Goal: Check status: Check status

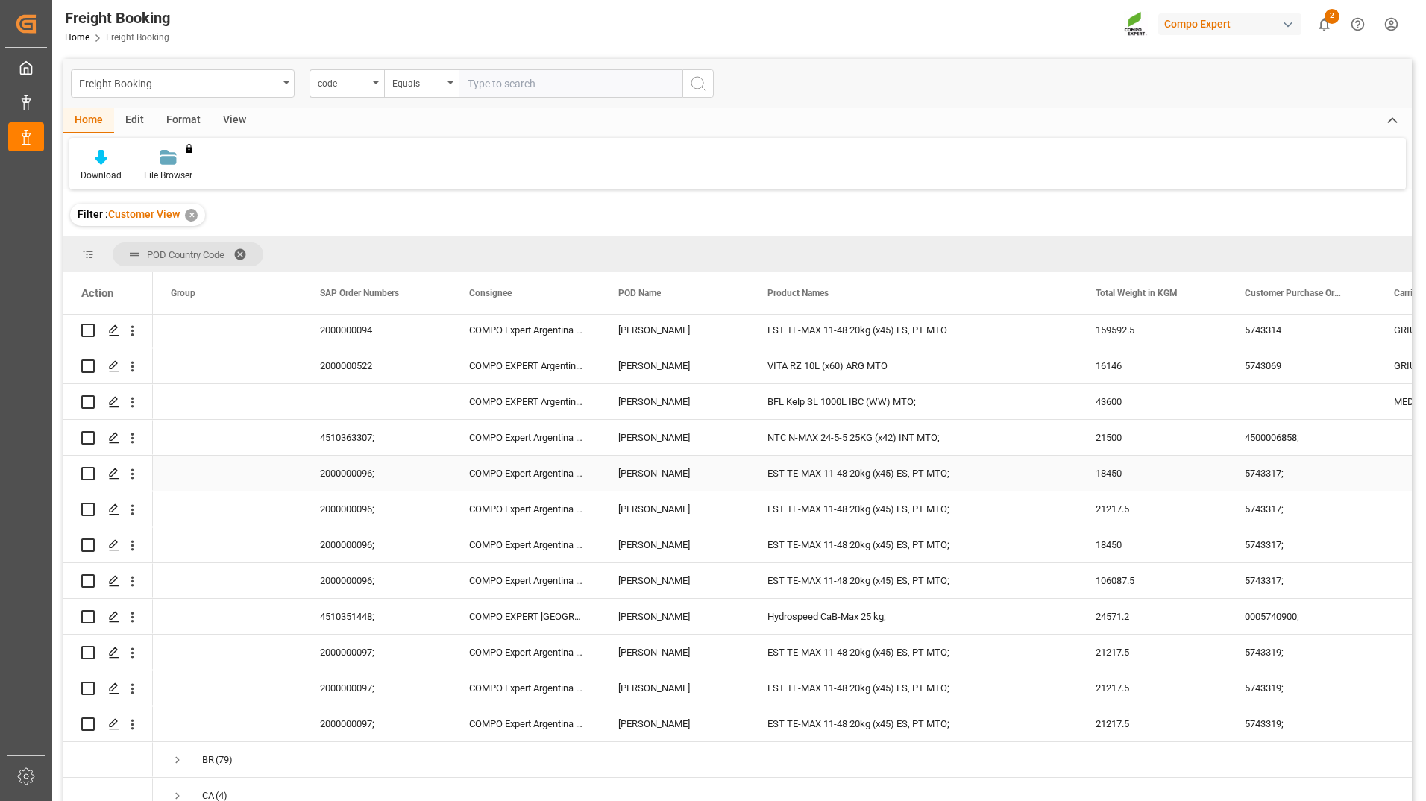
scroll to position [1294, 0]
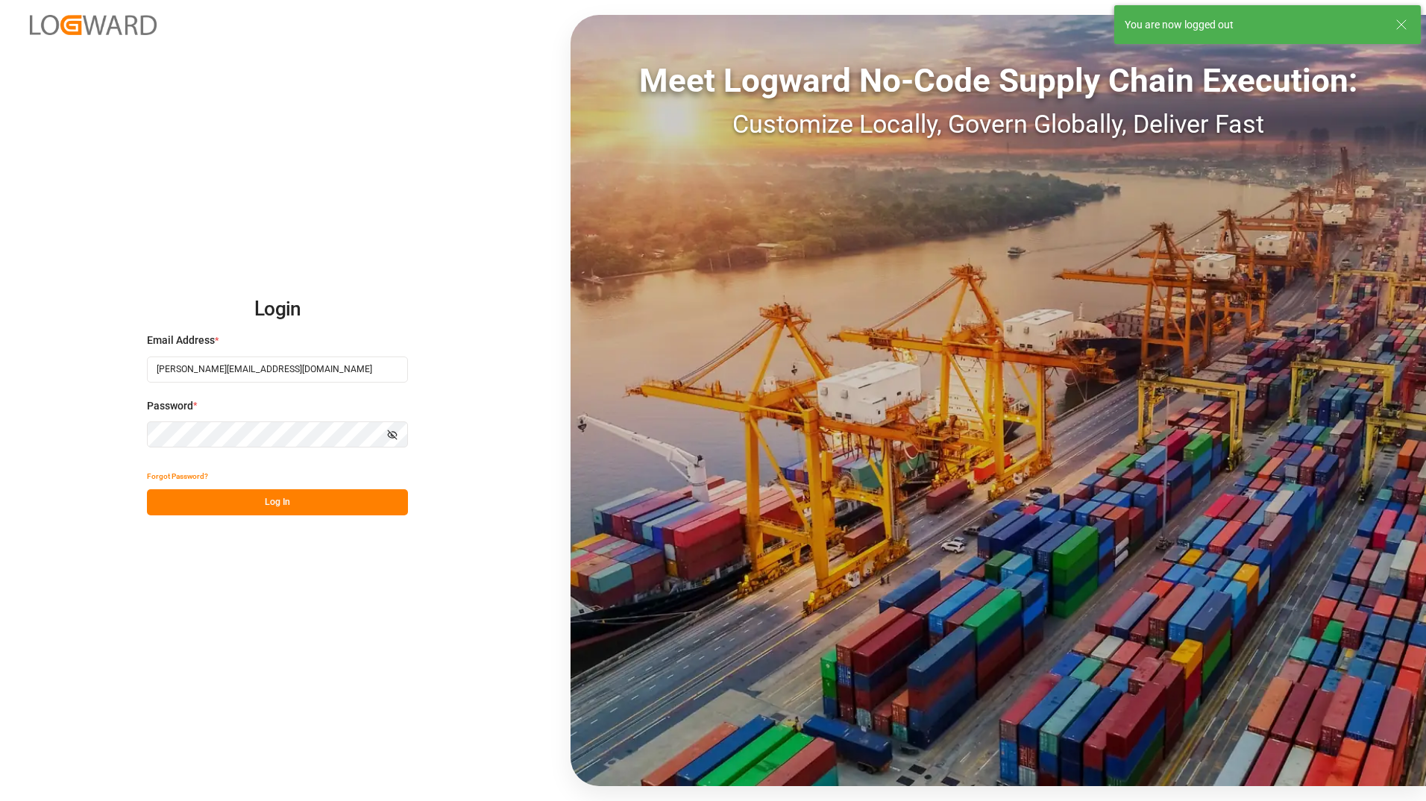
click at [207, 501] on button "Log In" at bounding box center [277, 502] width 261 height 26
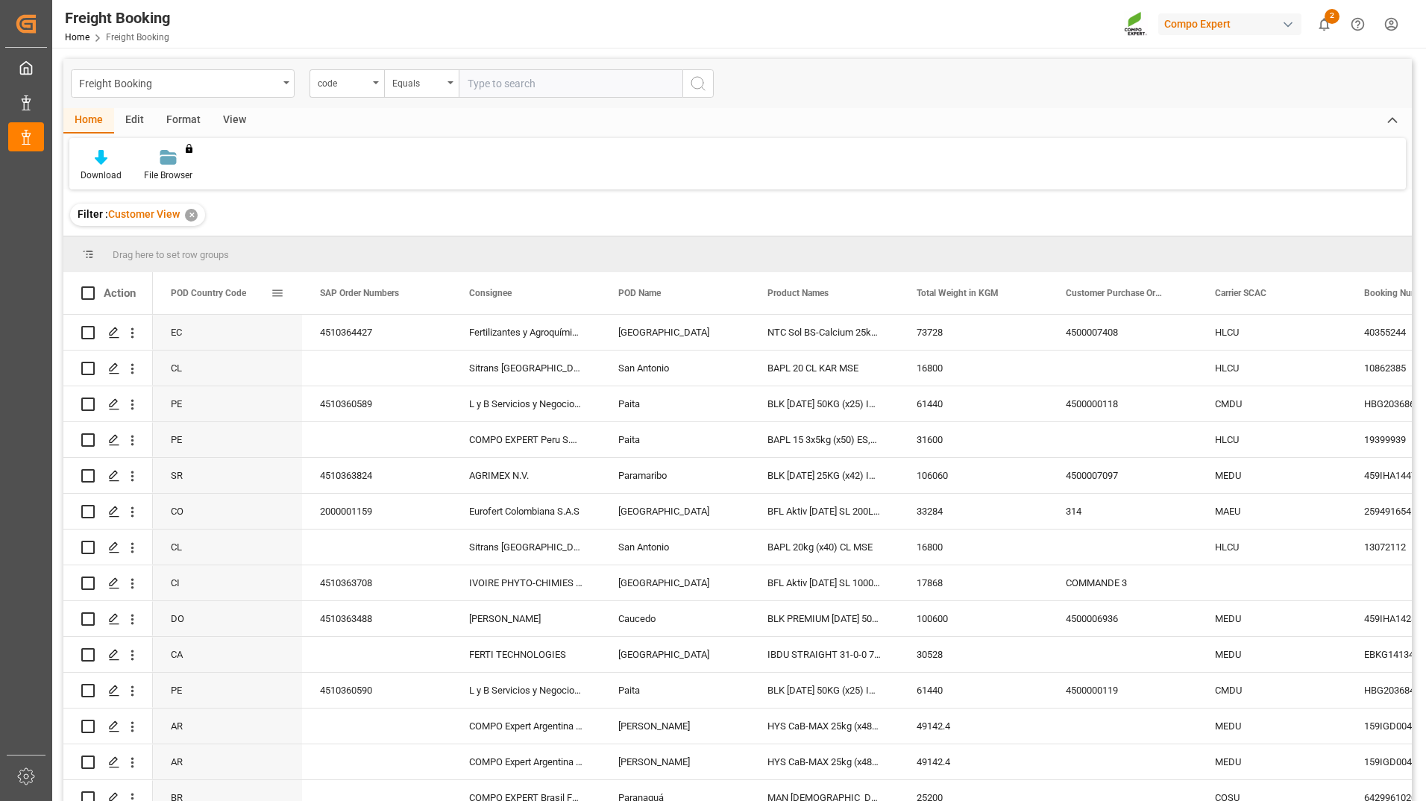
click at [280, 292] on span at bounding box center [277, 292] width 13 height 13
click at [389, 441] on span "Group by POD Country Code" at bounding box center [359, 437] width 141 height 28
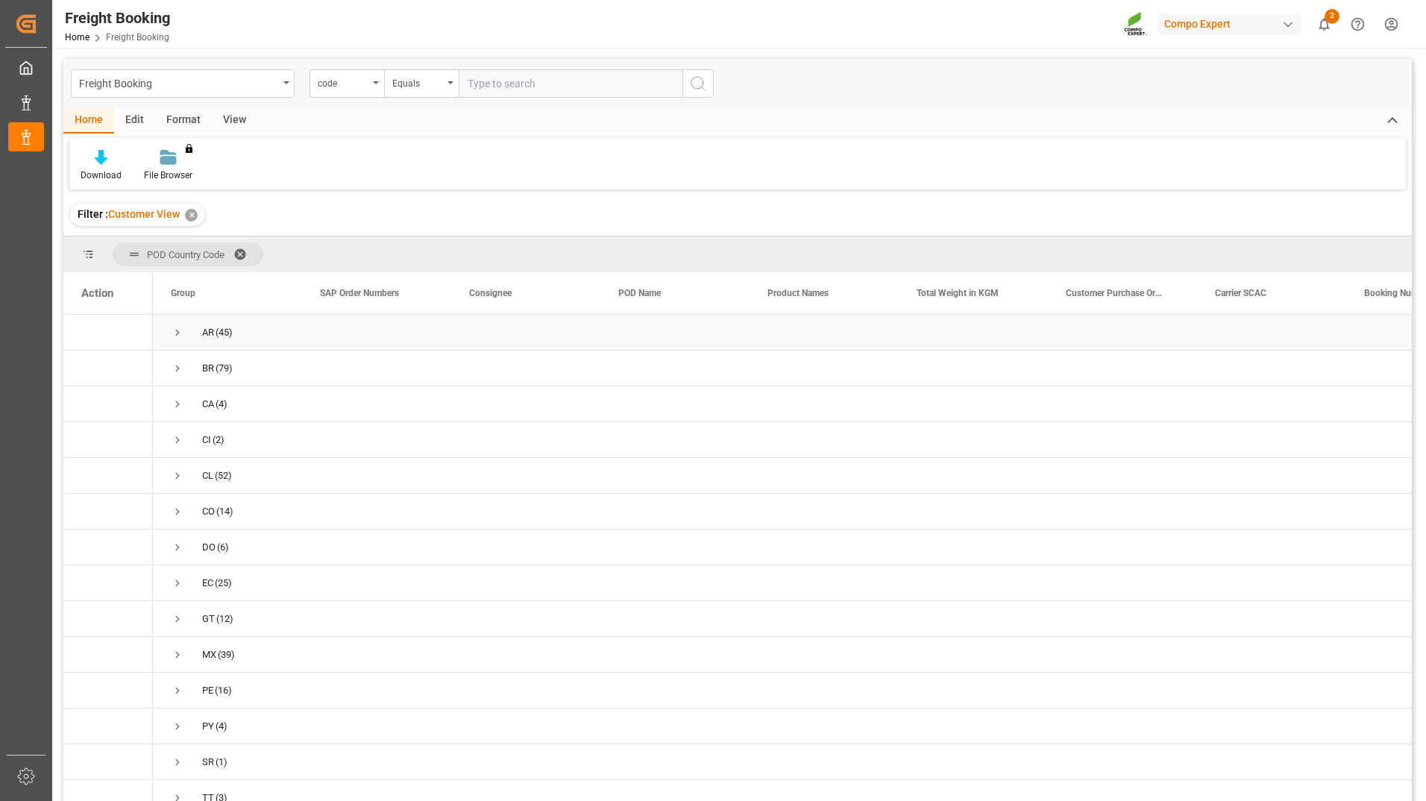
click at [176, 336] on span "Press SPACE to select this row." at bounding box center [177, 332] width 13 height 13
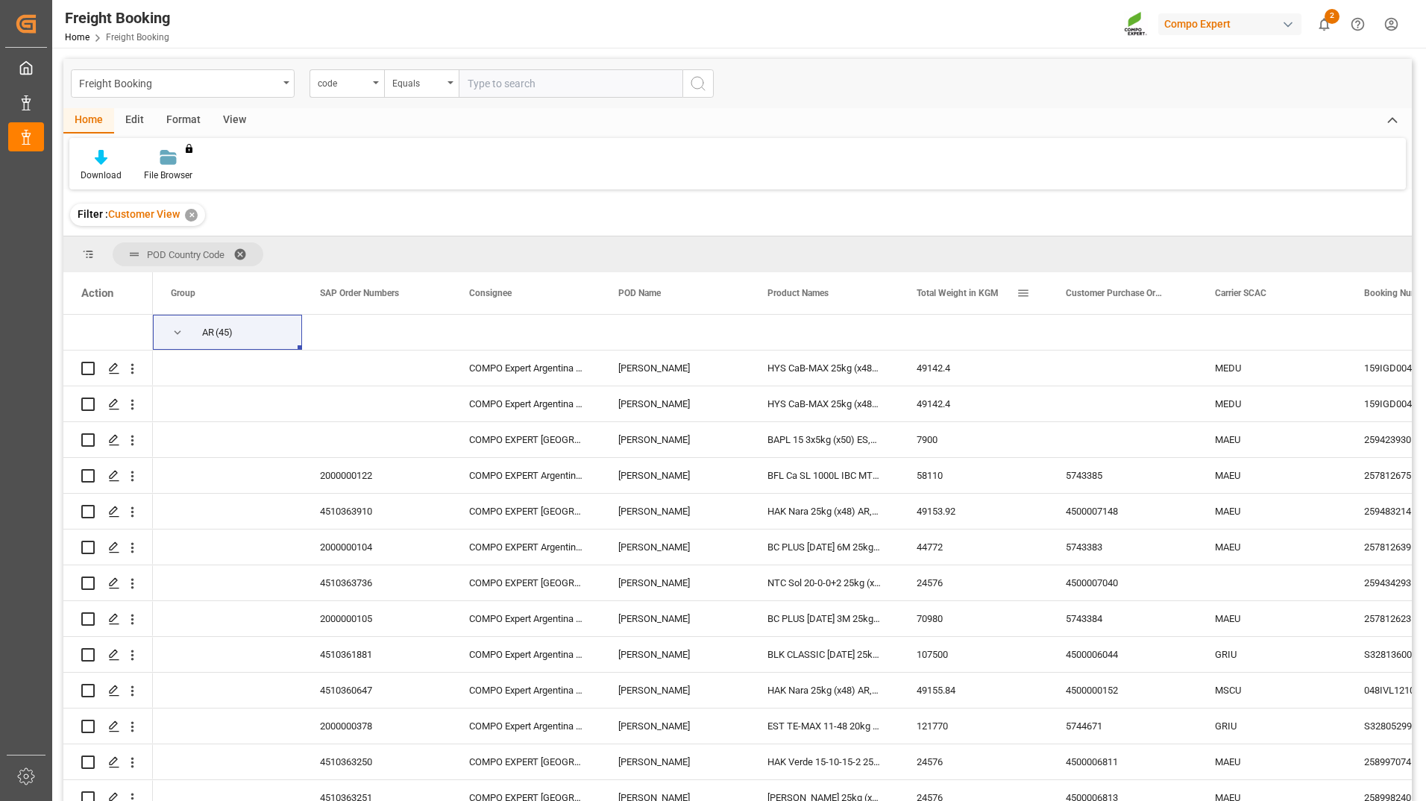
click at [900, 301] on div "Total Weight in KGM" at bounding box center [973, 293] width 149 height 42
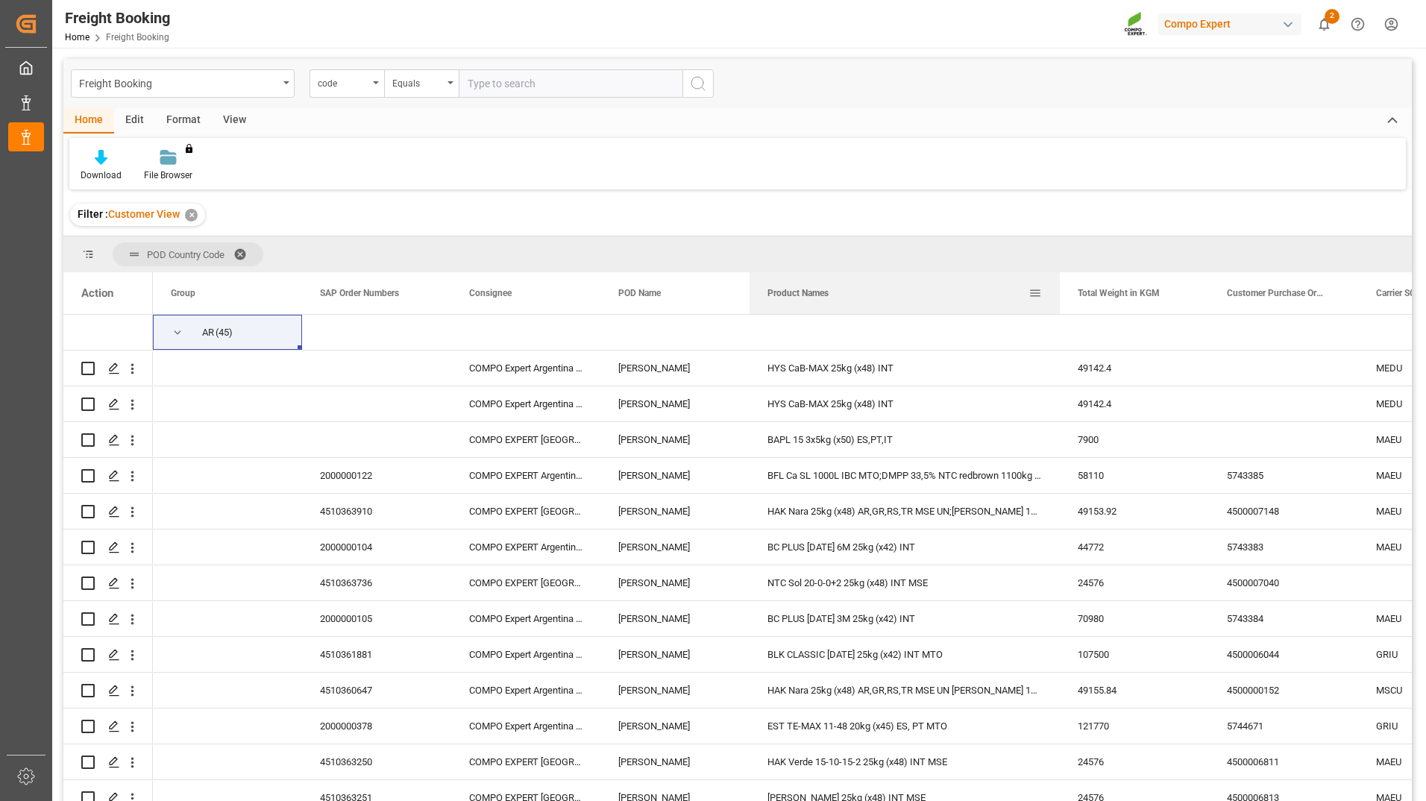
drag, startPoint x: 897, startPoint y: 301, endPoint x: 1058, endPoint y: 286, distance: 161.7
click at [1058, 286] on div at bounding box center [1060, 293] width 6 height 42
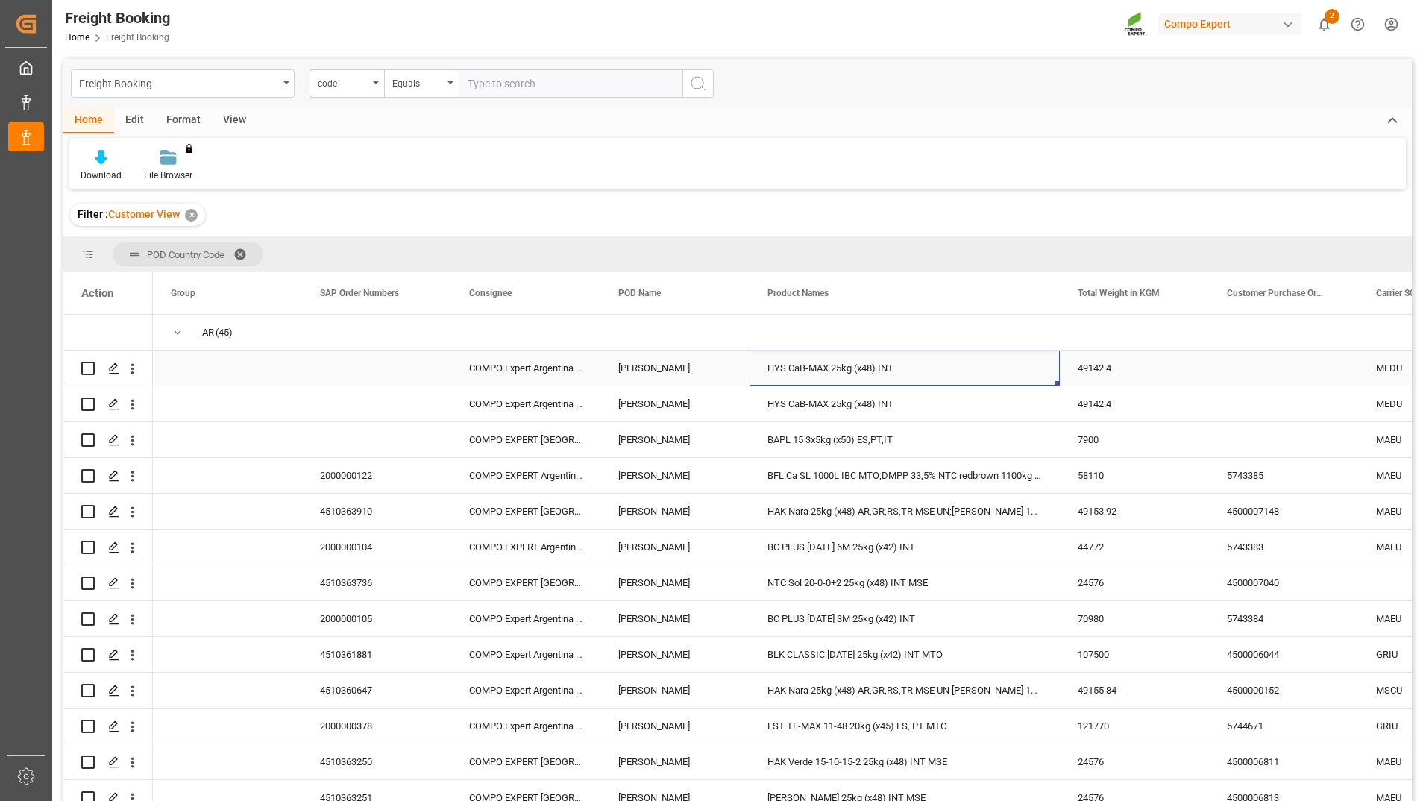
click at [911, 372] on div "HYS CaB-MAX 25kg (x48) INT" at bounding box center [905, 368] width 310 height 35
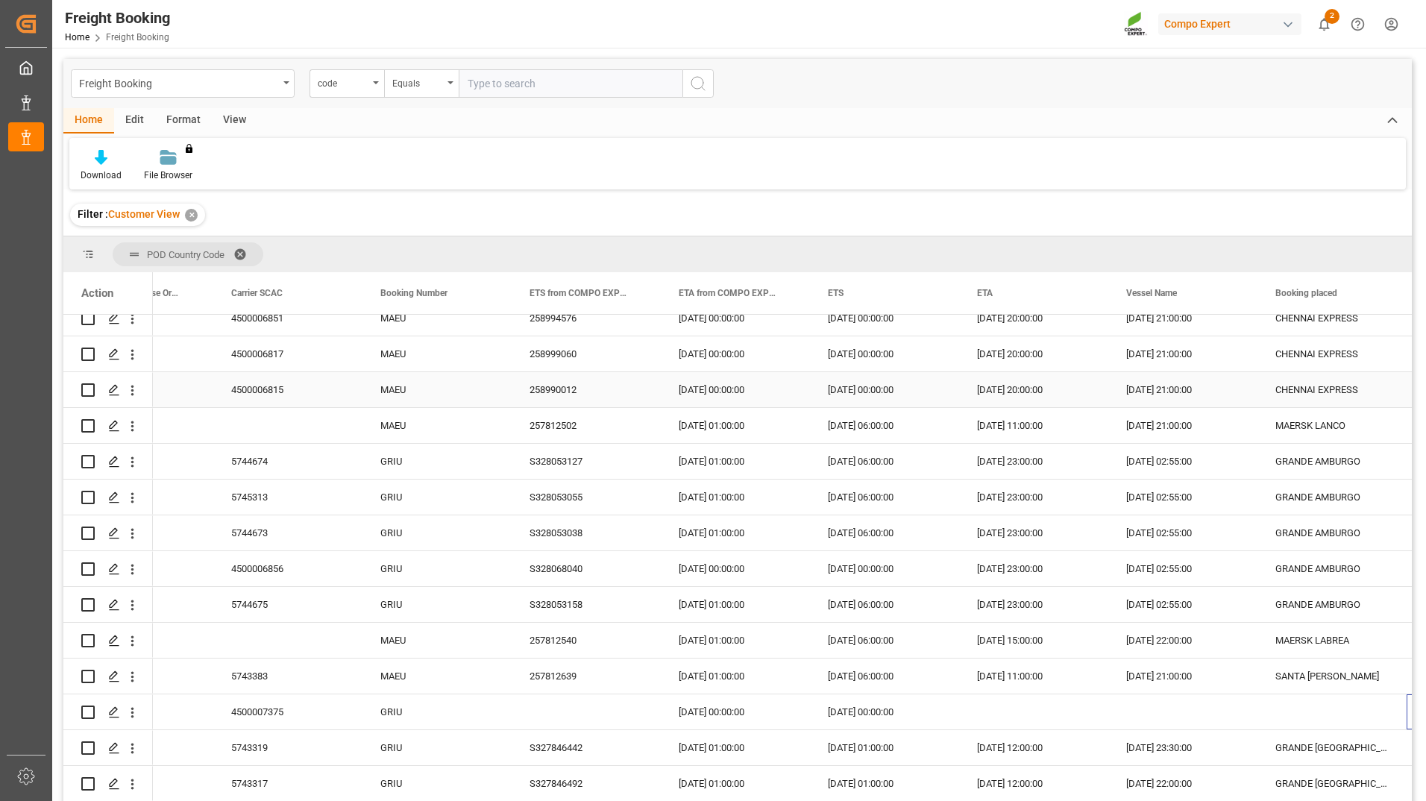
scroll to position [0, 1145]
